Goal: Check status: Check status

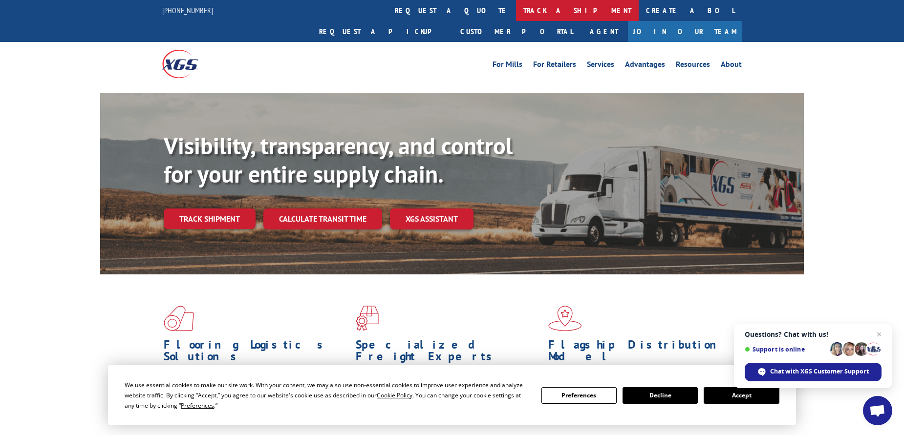
click at [516, 5] on link "track a shipment" at bounding box center [577, 10] width 123 height 21
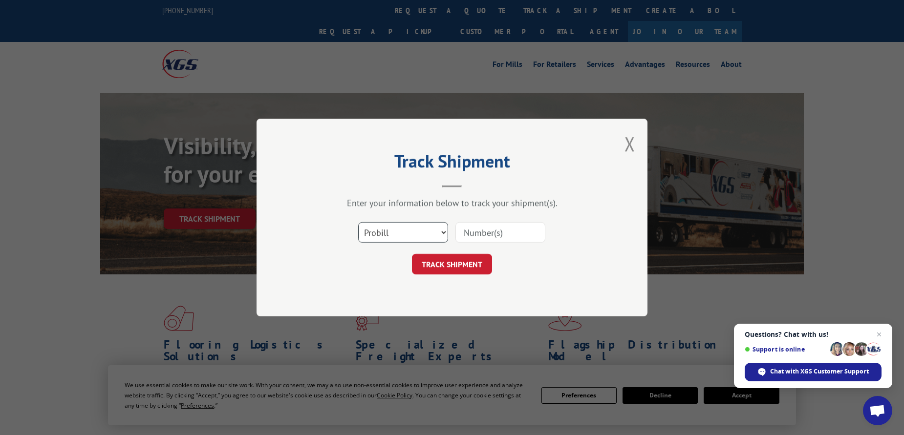
click at [436, 236] on select "Select category... Probill BOL PO" at bounding box center [403, 232] width 90 height 21
select select "bol"
click at [358, 222] on select "Select category... Probill BOL PO" at bounding box center [403, 232] width 90 height 21
click at [490, 231] on input at bounding box center [501, 232] width 90 height 21
paste input "03600000555543378"
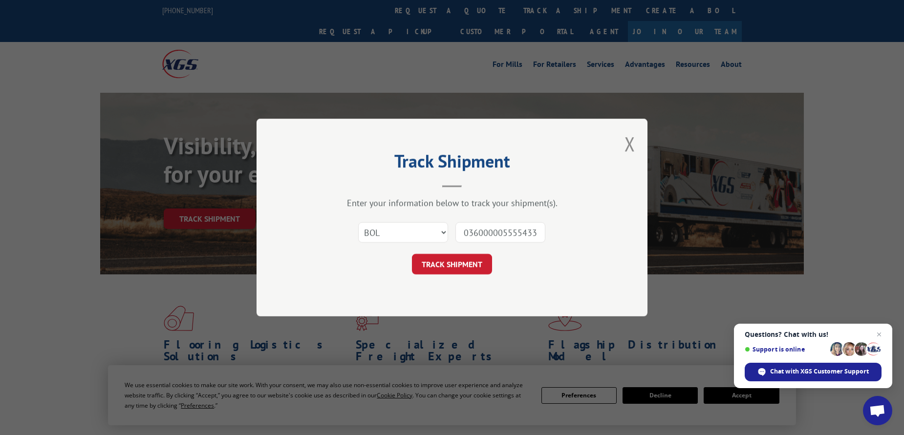
scroll to position [0, 7]
type input "03600000555543378"
click at [466, 260] on button "TRACK SHIPMENT" at bounding box center [452, 264] width 80 height 21
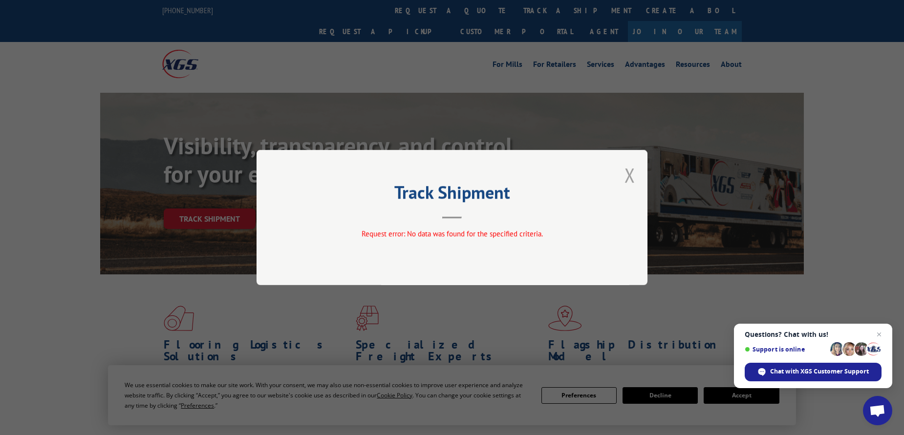
click at [630, 175] on button "Close modal" at bounding box center [630, 175] width 11 height 26
